Goal: Task Accomplishment & Management: Use online tool/utility

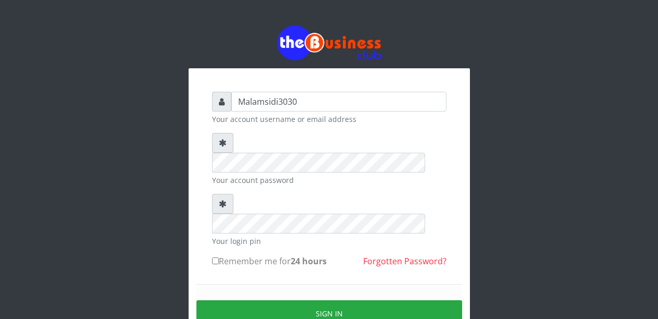
type input "Malamsidi3030"
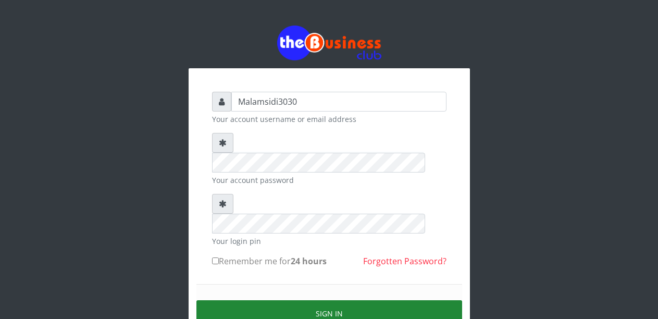
click at [300, 300] on button "Sign in" at bounding box center [329, 313] width 266 height 27
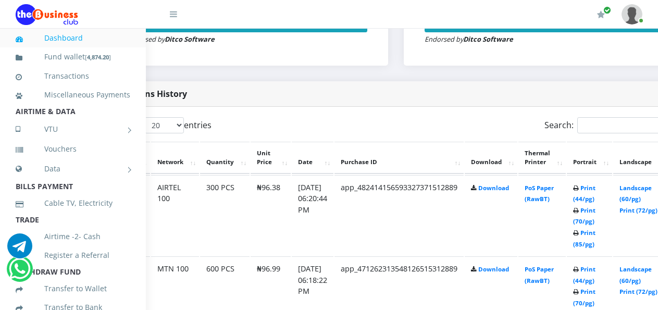
scroll to position [484, 74]
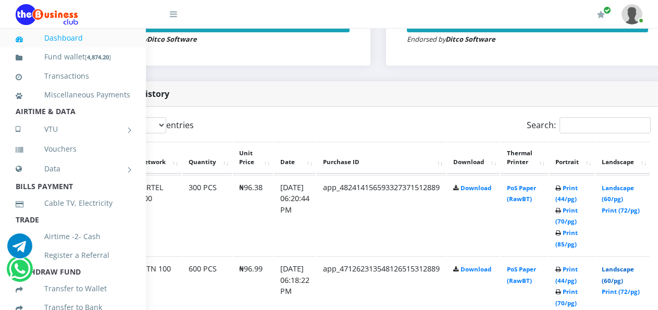
click at [625, 274] on link "Landscape (60/pg)" at bounding box center [618, 274] width 32 height 19
drag, startPoint x: 623, startPoint y: 188, endPoint x: 579, endPoint y: 155, distance: 54.0
click at [623, 188] on link "Landscape (60/pg)" at bounding box center [618, 193] width 32 height 19
click at [625, 190] on link "Landscape (60/pg)" at bounding box center [618, 193] width 32 height 19
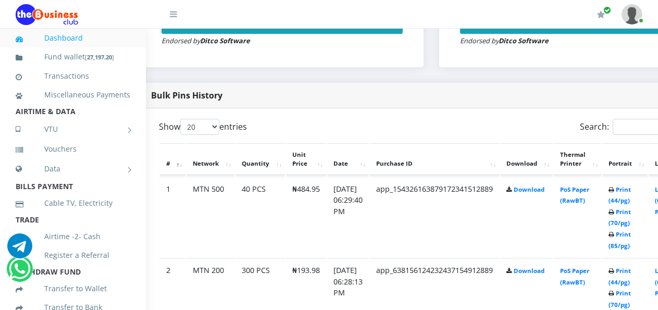
scroll to position [482, 31]
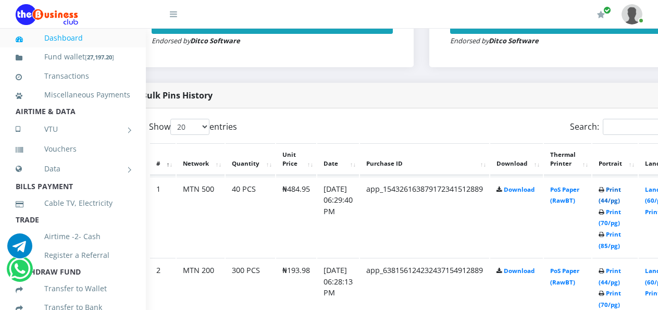
click at [621, 192] on link "Print (44/pg)" at bounding box center [610, 194] width 22 height 19
